Goal: Task Accomplishment & Management: Manage account settings

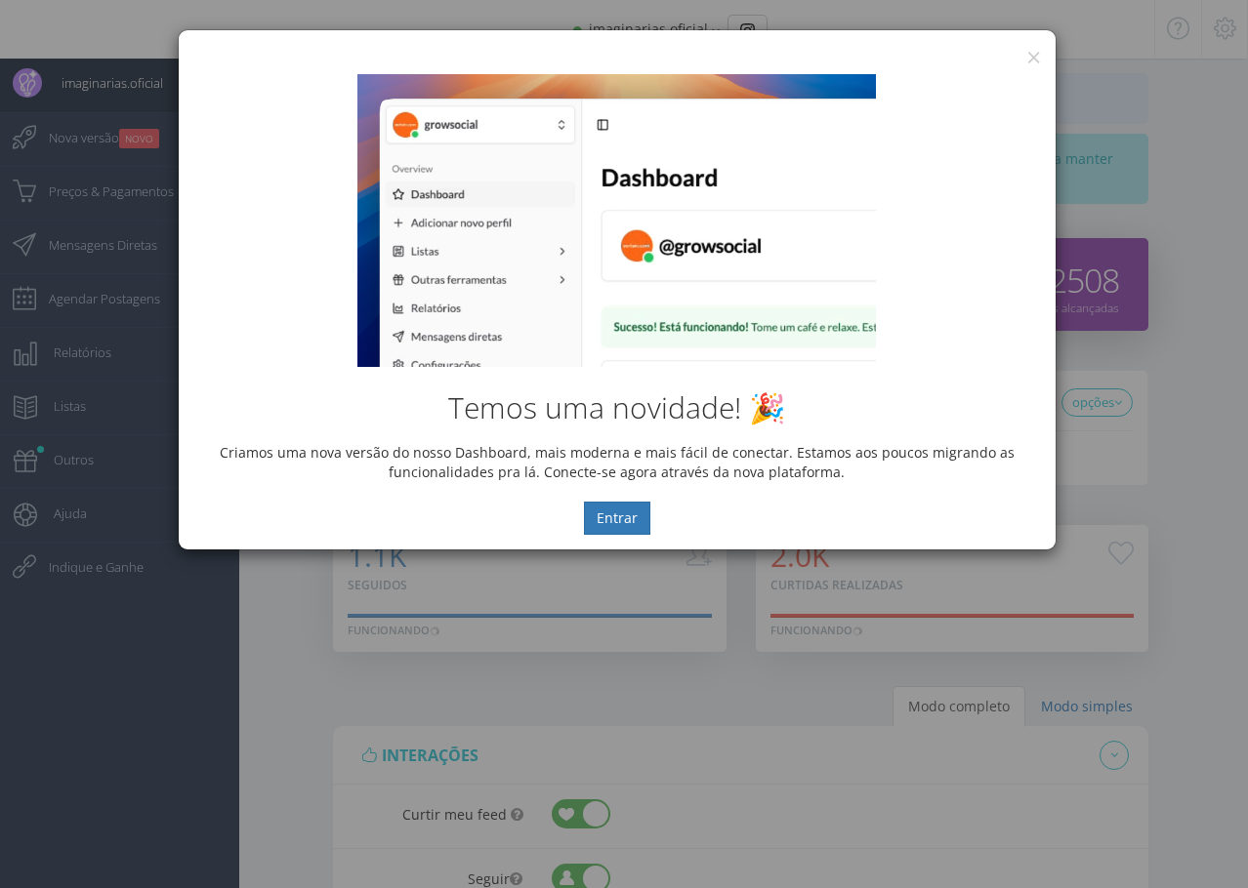
click at [1029, 61] on div "Temos uma novidade! 🎉 Criamos uma nova versão do nosso Dashboard, mais moderna …" at bounding box center [617, 305] width 877 height 490
click at [1033, 57] on button "×" at bounding box center [1033, 57] width 15 height 26
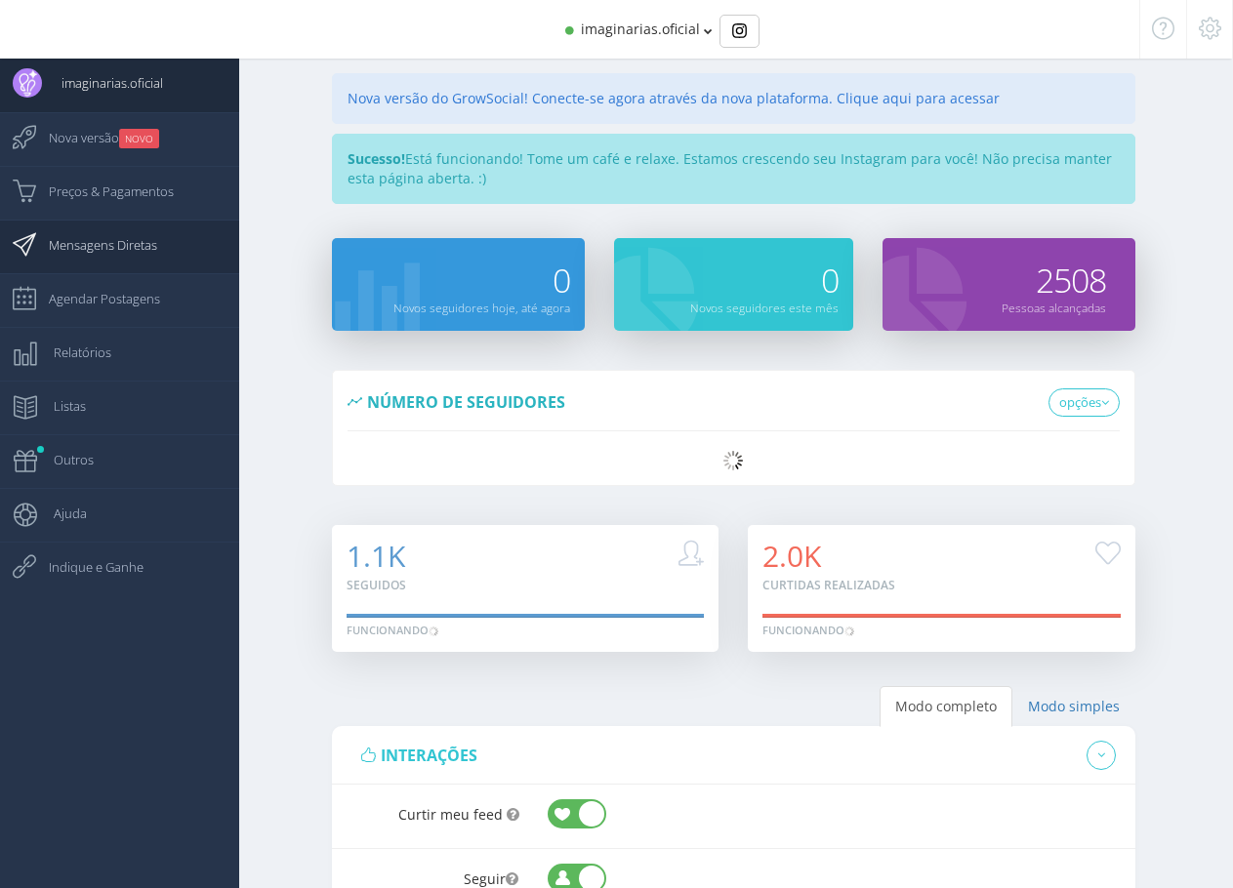
click at [95, 246] on span "Mensagens Diretas" at bounding box center [93, 245] width 128 height 49
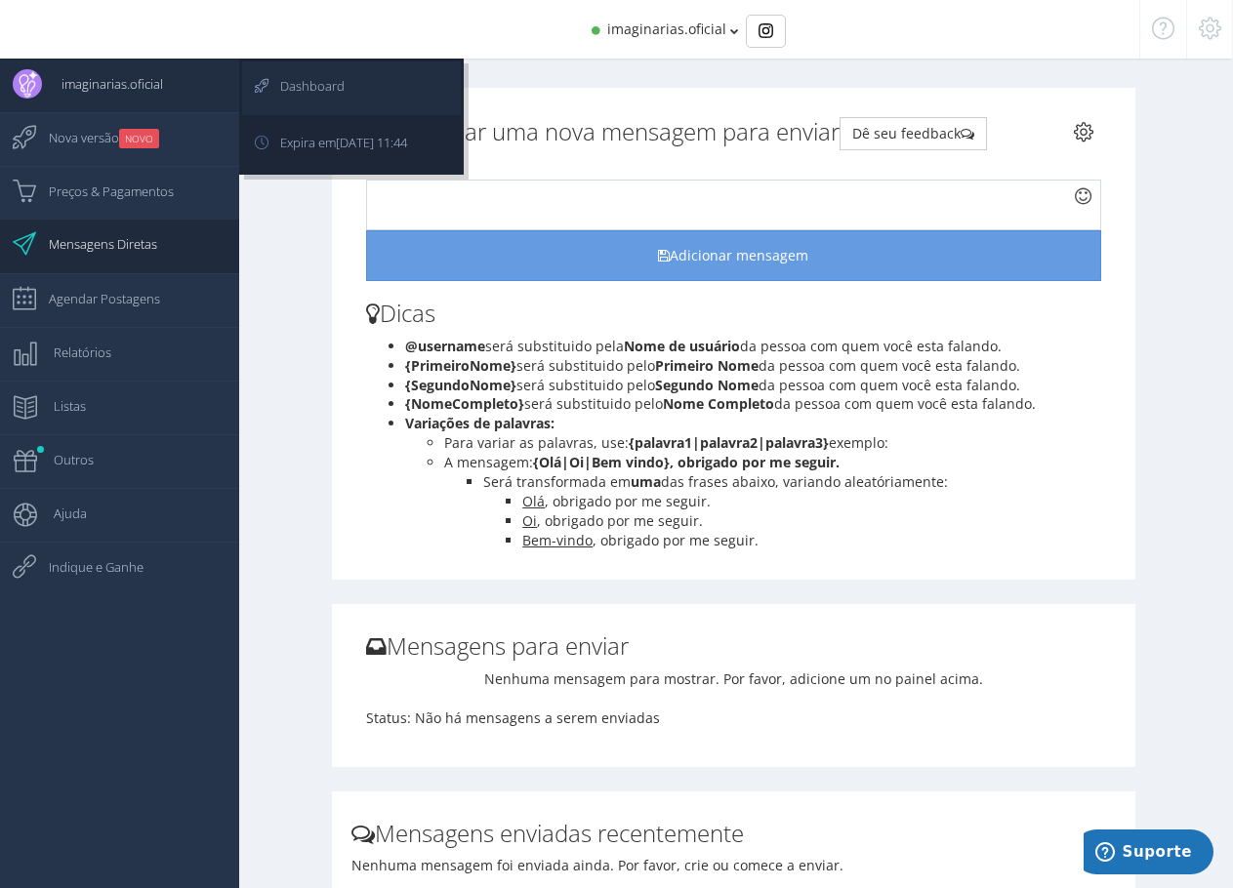
click at [309, 77] on span "Dashboard" at bounding box center [303, 86] width 84 height 49
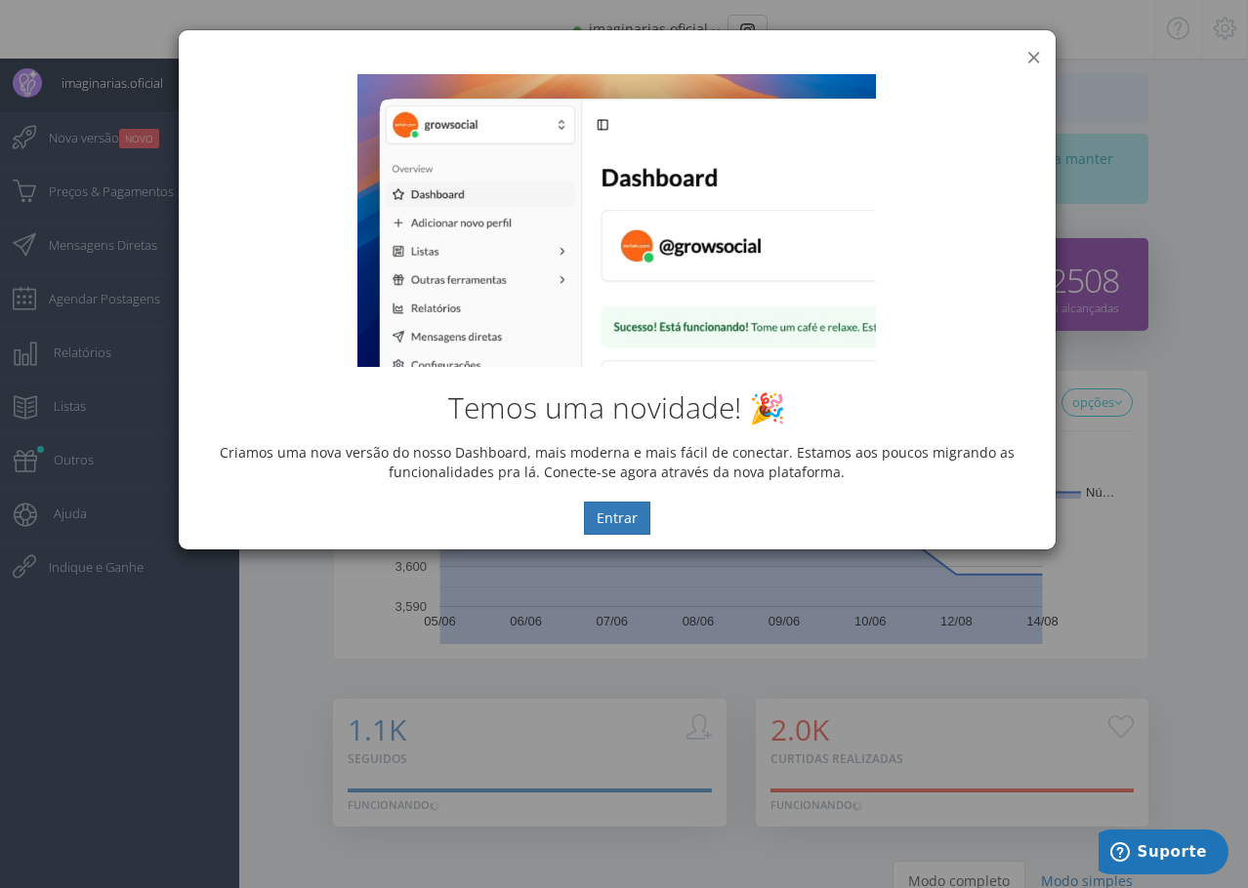
click at [1032, 56] on button "×" at bounding box center [1033, 57] width 15 height 26
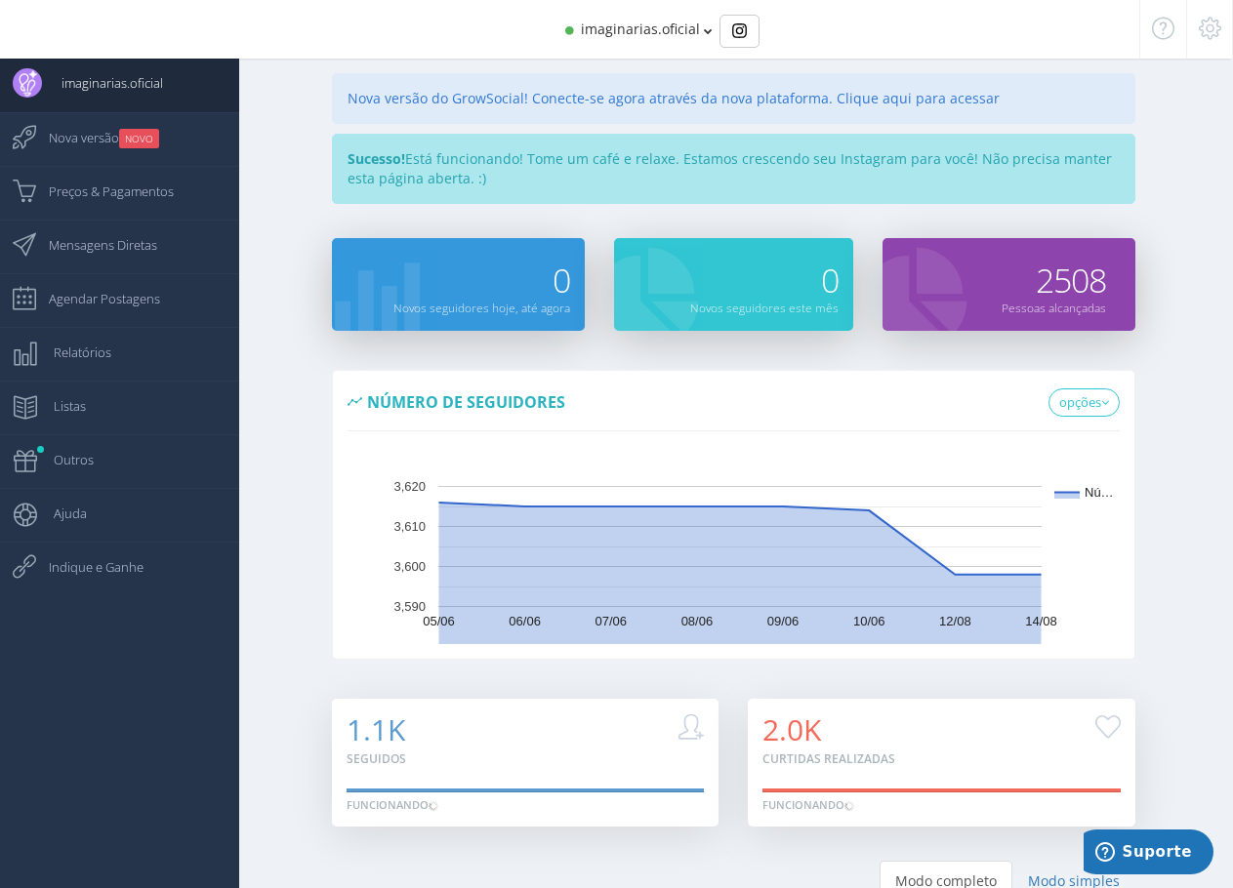
click at [606, 28] on span "imaginarias.oficial" at bounding box center [640, 29] width 119 height 19
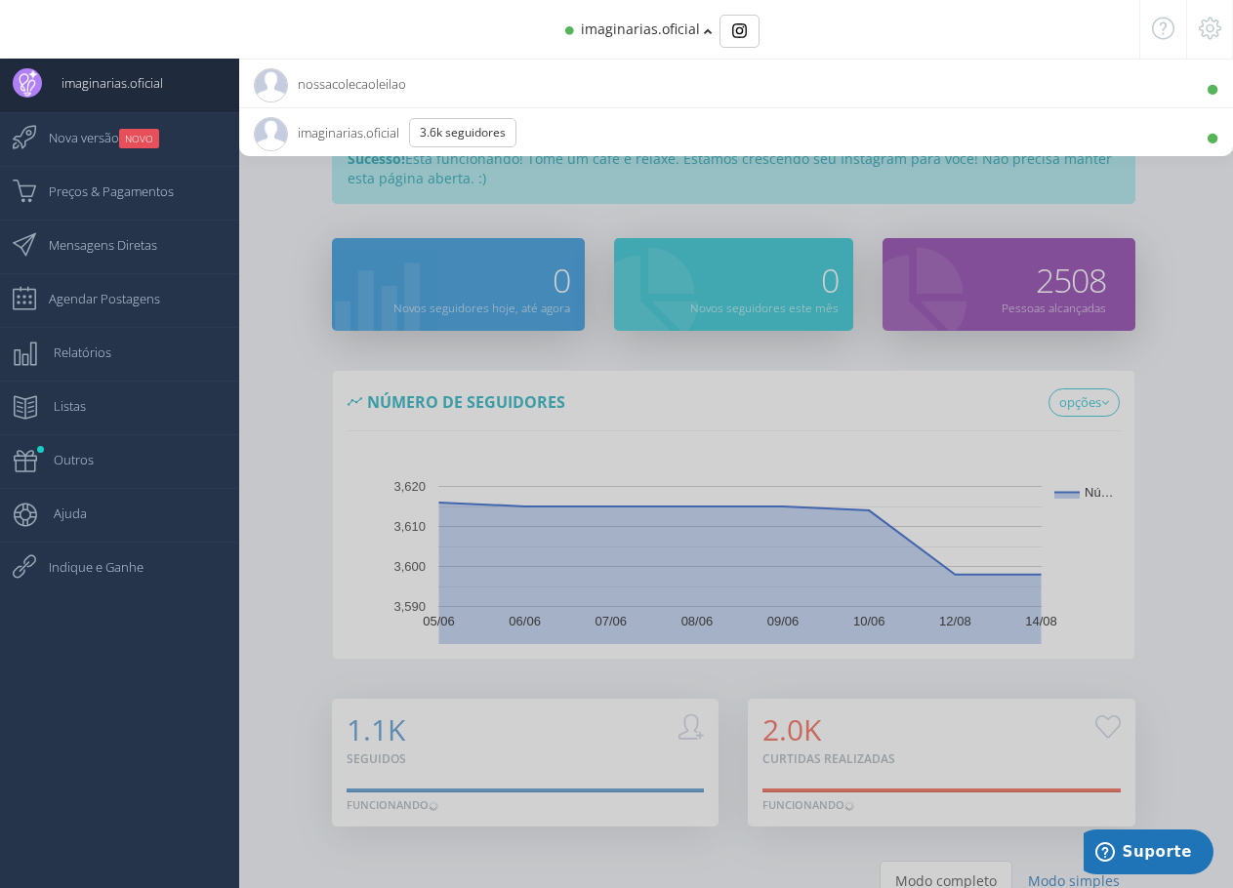
click at [350, 85] on span "nossacolecaoleilao 980 Seguidores" at bounding box center [330, 84] width 152 height 49
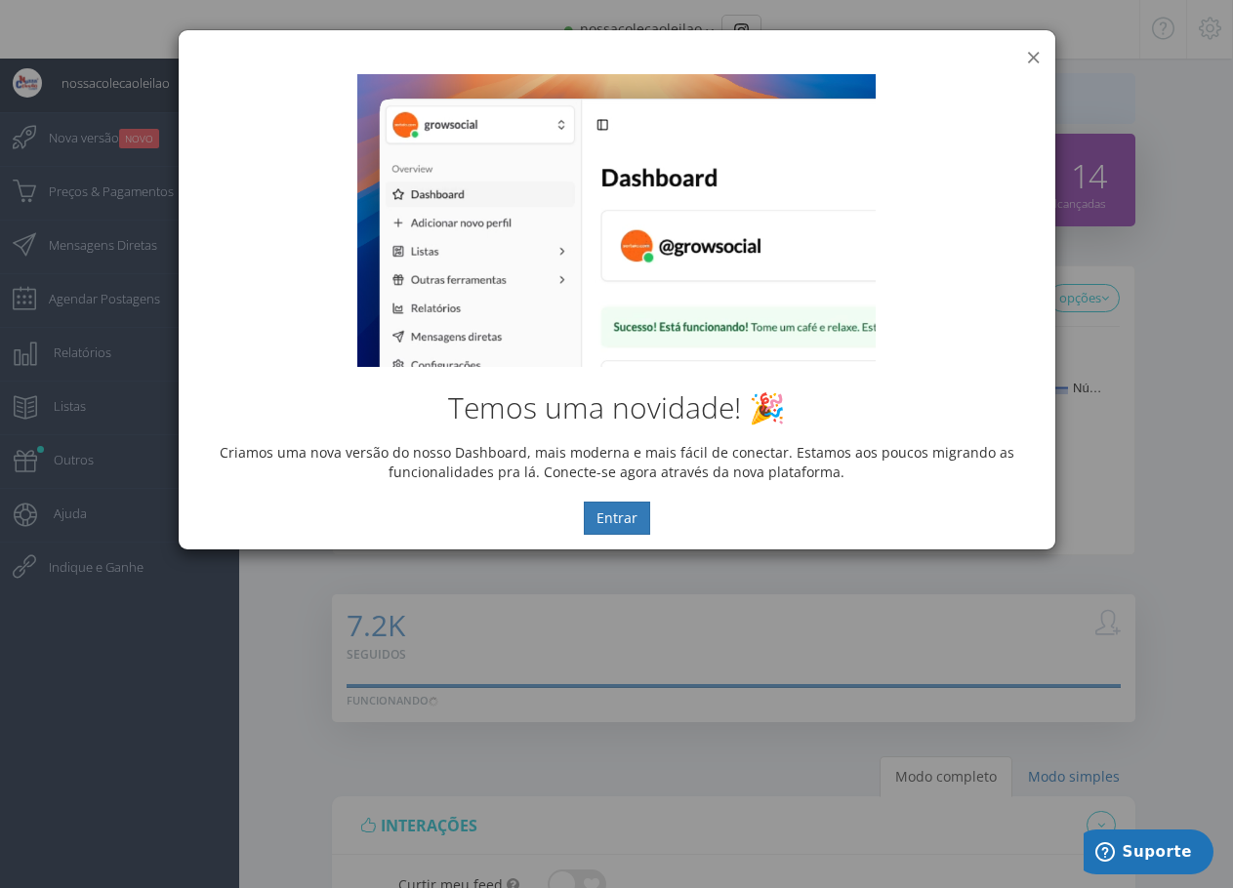
click at [1029, 58] on button "×" at bounding box center [1033, 57] width 15 height 26
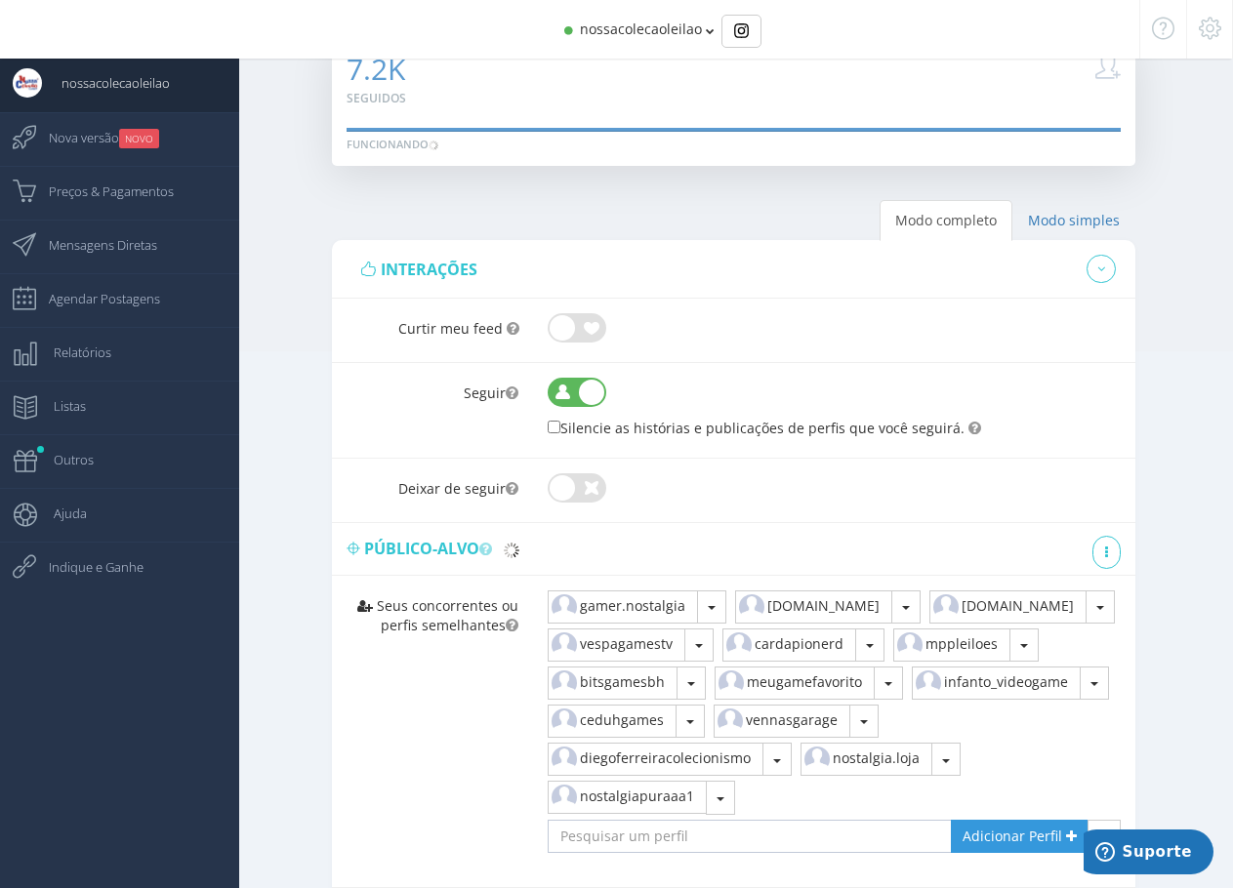
scroll to position [586, 0]
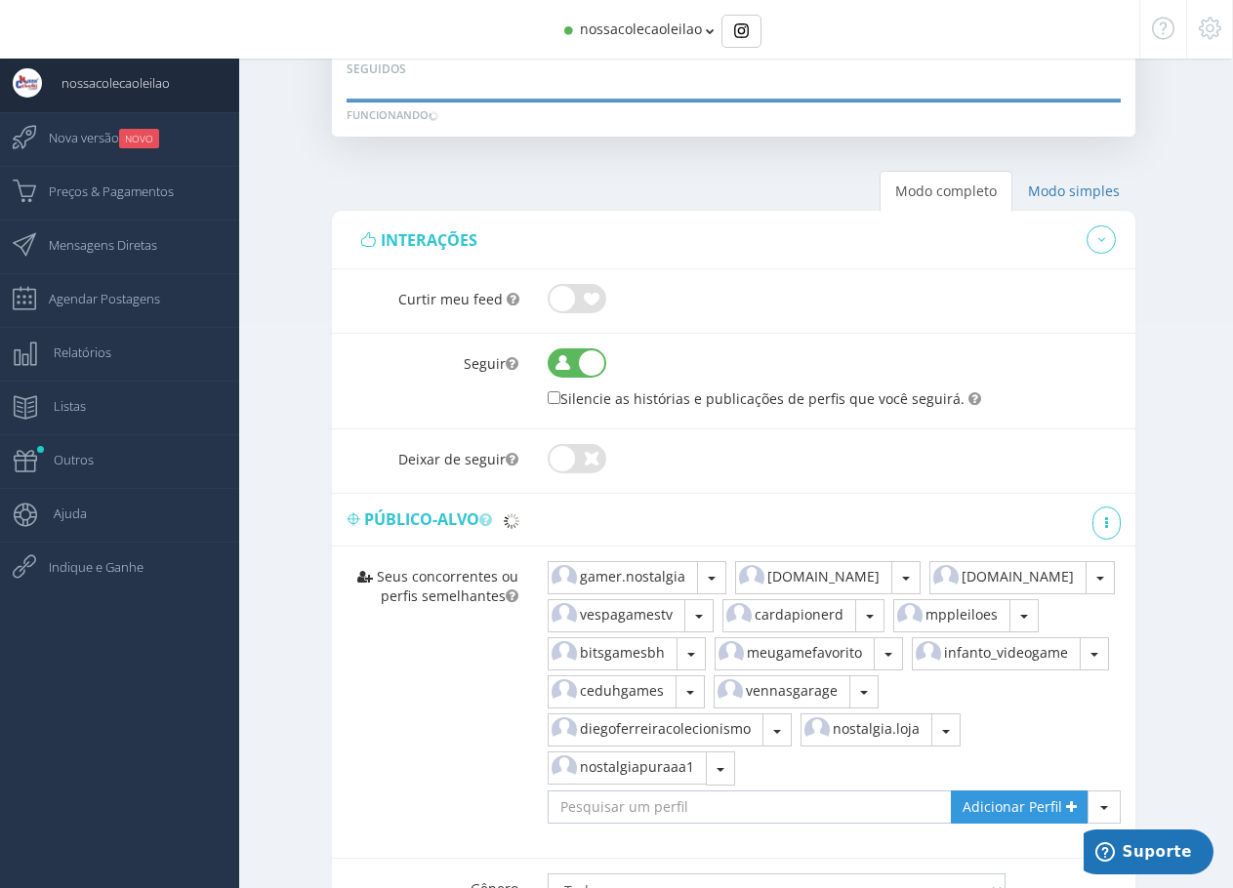
click at [562, 295] on span at bounding box center [577, 298] width 59 height 19
click at [548, 284] on input "checkbox" at bounding box center [548, 284] width 0 height 0
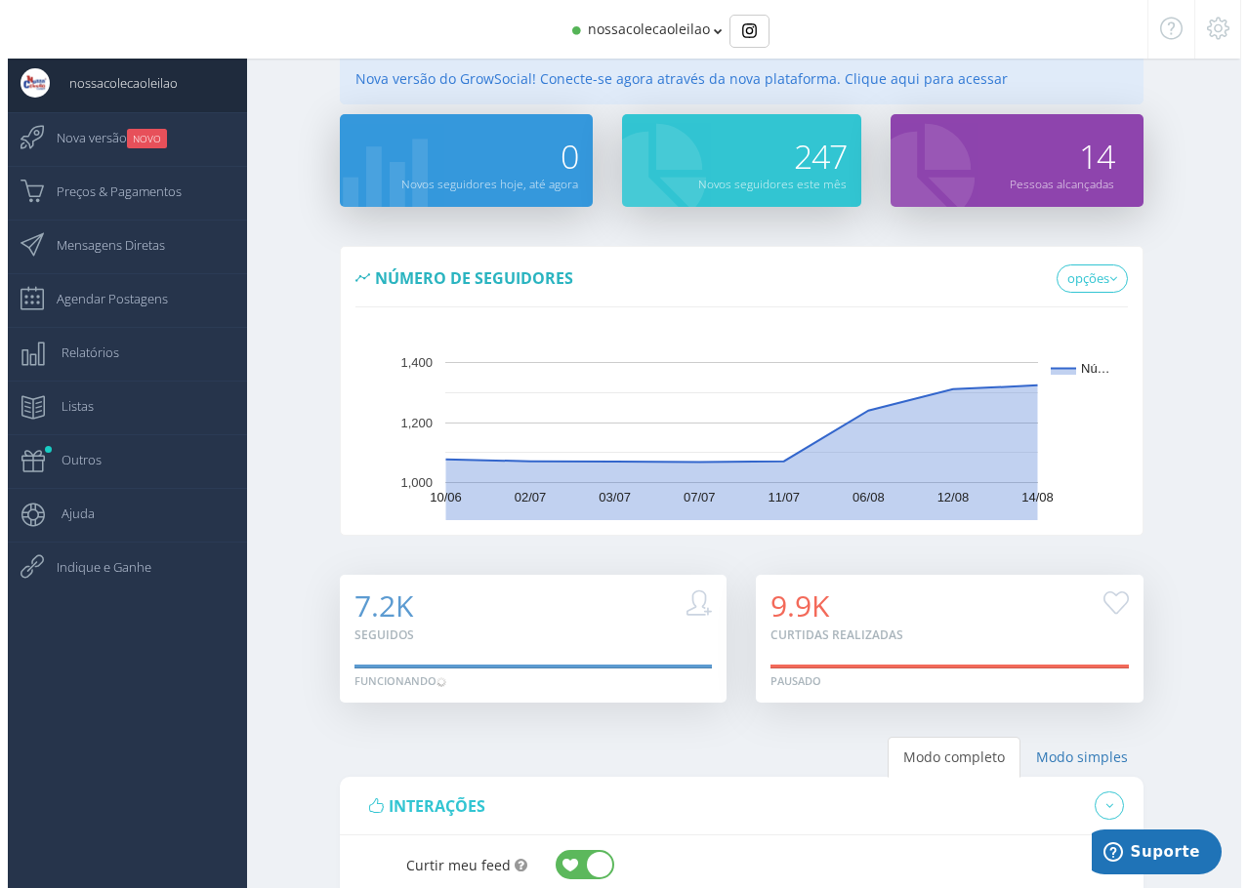
scroll to position [0, 0]
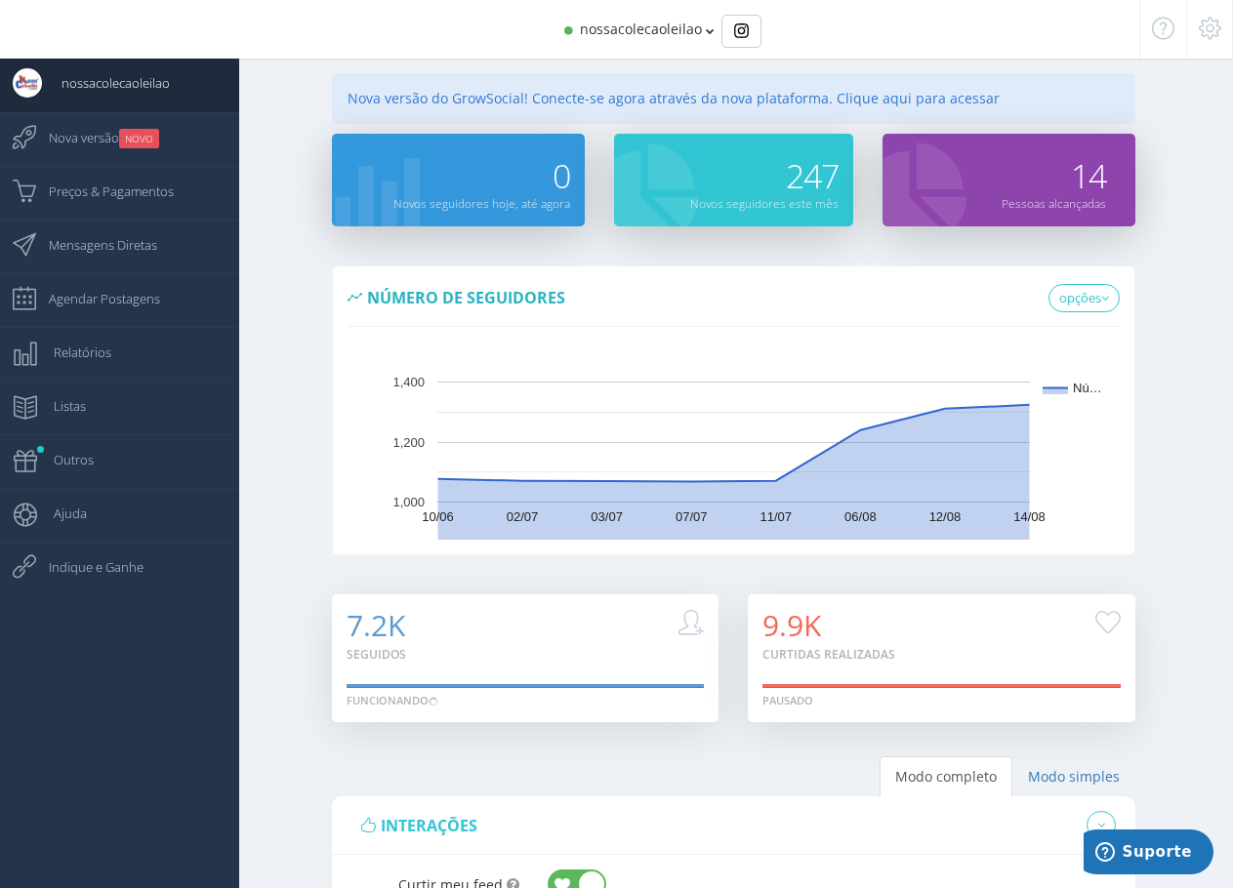
click at [638, 27] on span "nossacolecaoleilao" at bounding box center [641, 29] width 122 height 19
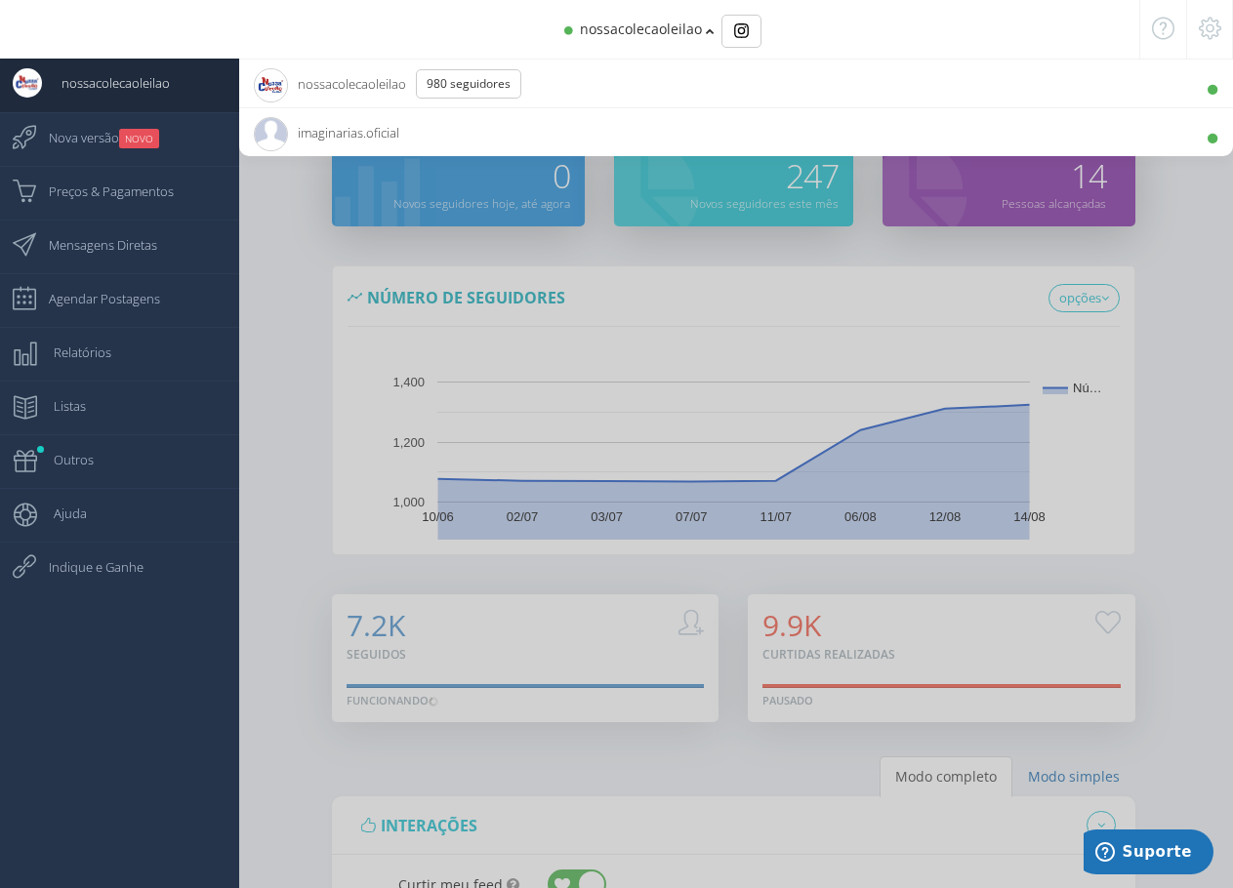
click at [343, 135] on span "imaginarias.oficial 3.6K Seguidores" at bounding box center [326, 132] width 145 height 49
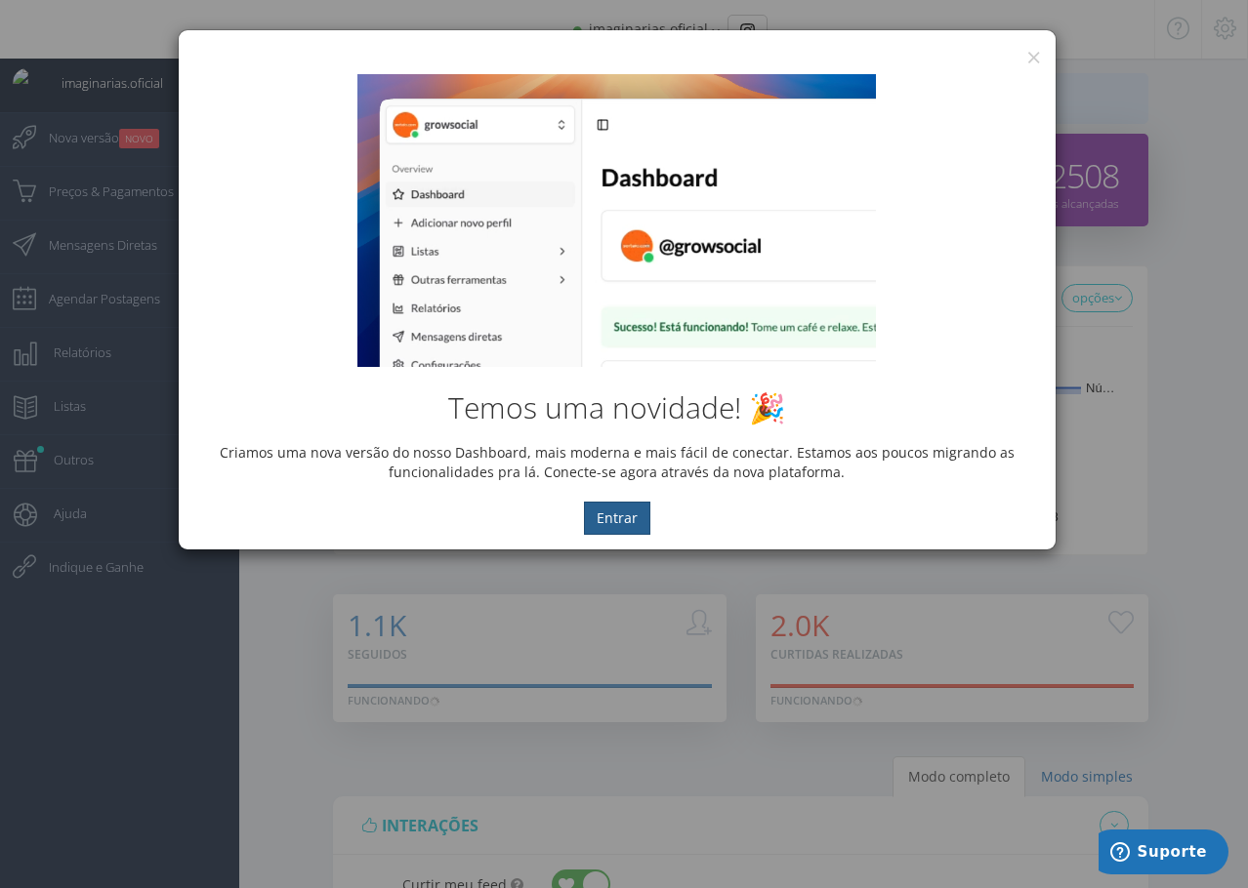
click at [620, 528] on button "Entrar" at bounding box center [617, 518] width 66 height 33
